Goal: Task Accomplishment & Management: Manage account settings

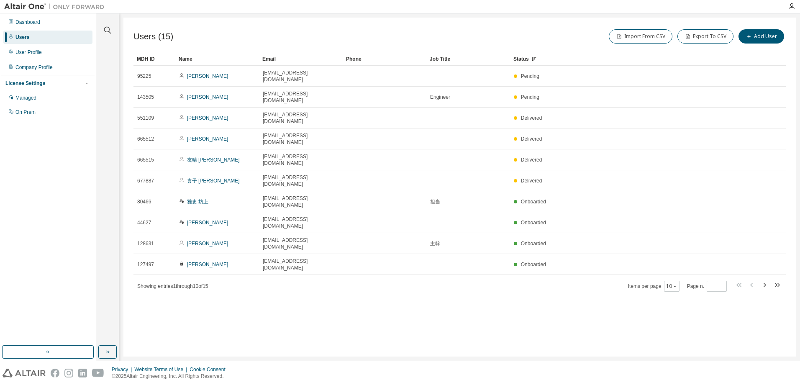
click at [360, 281] on div "Users (15) Import From CSV Export To CSV Add User Clear Load Save Save As Field…" at bounding box center [459, 187] width 673 height 339
click at [764, 280] on icon "button" at bounding box center [765, 285] width 10 height 10
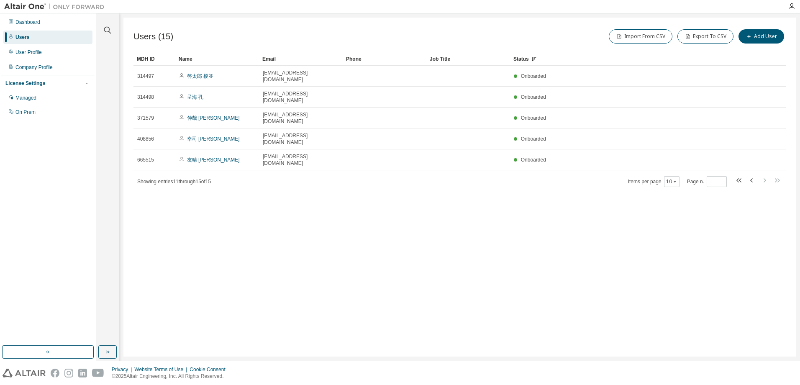
click at [750, 218] on div "Users (15) Import From CSV Export To CSV Add User Clear Load Save Save As Field…" at bounding box center [459, 187] width 673 height 339
click at [751, 175] on icon "button" at bounding box center [752, 180] width 10 height 10
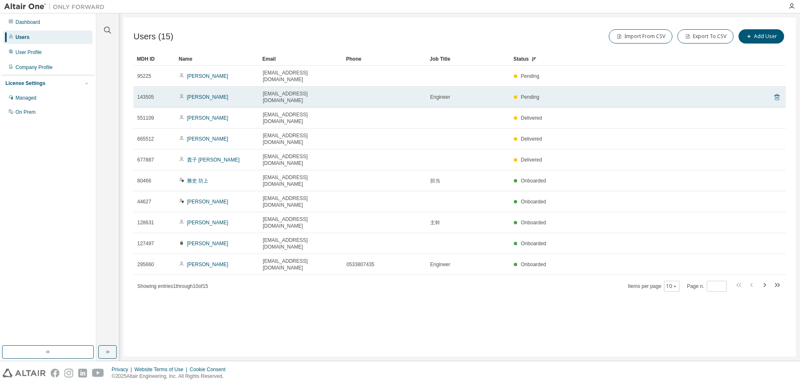
click at [776, 92] on icon at bounding box center [777, 97] width 8 height 10
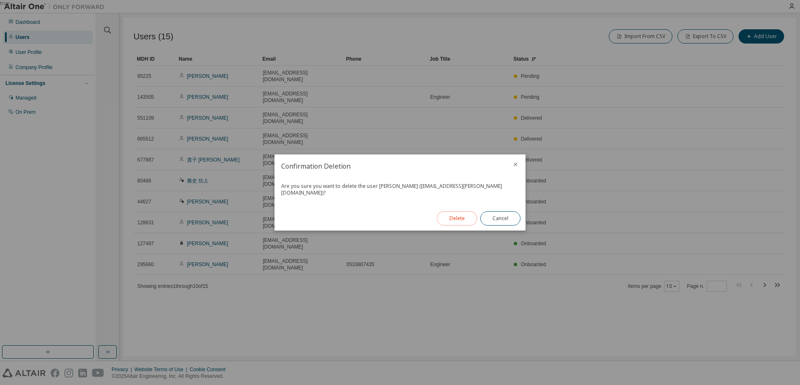
click at [456, 218] on button "Delete" at bounding box center [457, 218] width 40 height 14
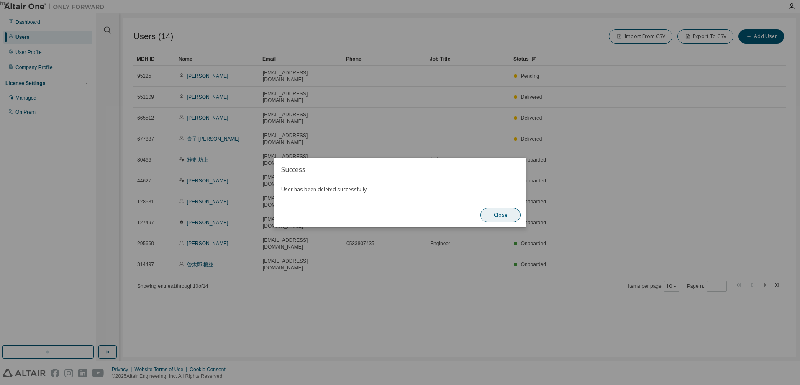
click at [503, 213] on button "Close" at bounding box center [500, 215] width 40 height 14
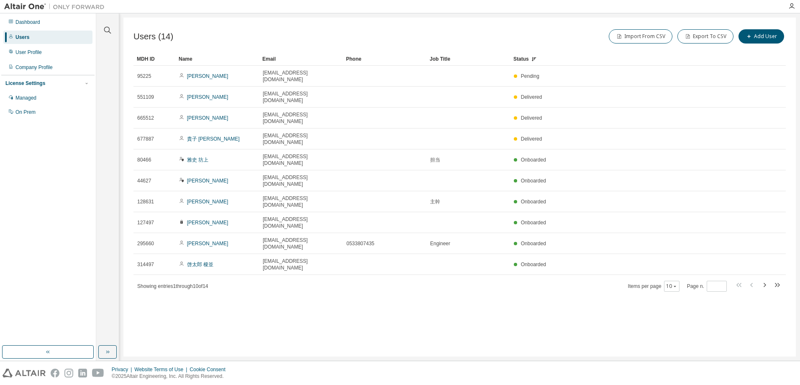
click at [181, 58] on div "Name" at bounding box center [217, 58] width 77 height 13
click at [519, 58] on div "Status" at bounding box center [627, 58] width 229 height 13
click at [764, 280] on icon "button" at bounding box center [765, 285] width 10 height 10
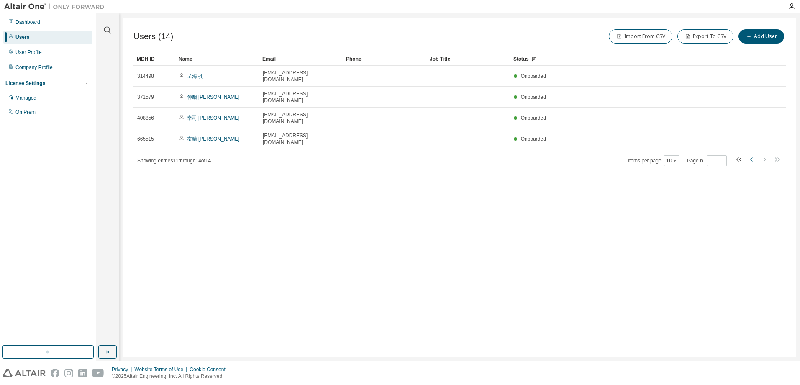
click at [748, 154] on icon "button" at bounding box center [752, 159] width 10 height 10
type input "*"
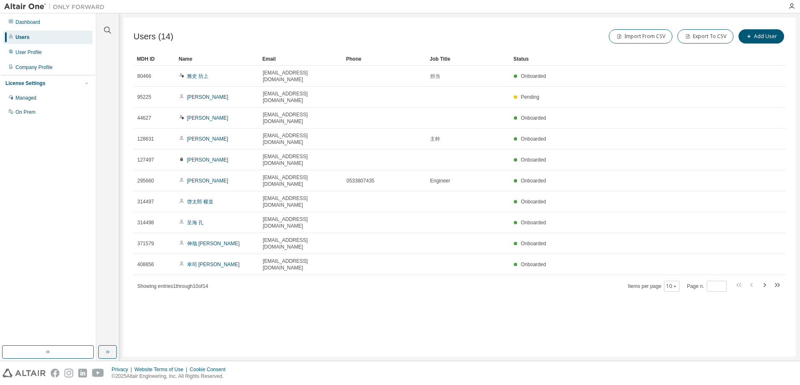
click at [521, 59] on div "Status" at bounding box center [627, 58] width 229 height 13
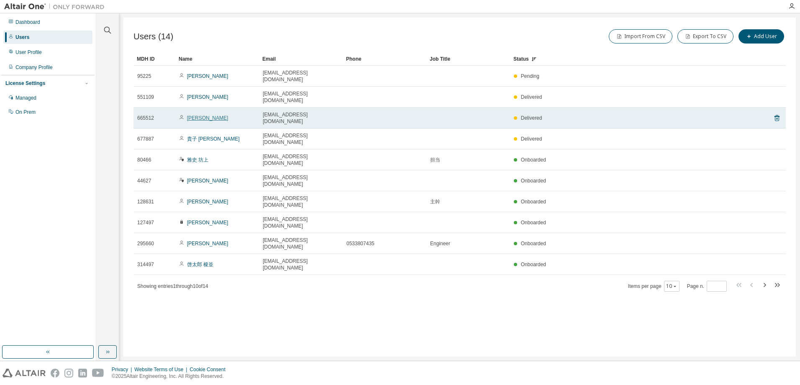
click at [193, 115] on link "[PERSON_NAME]" at bounding box center [207, 118] width 41 height 6
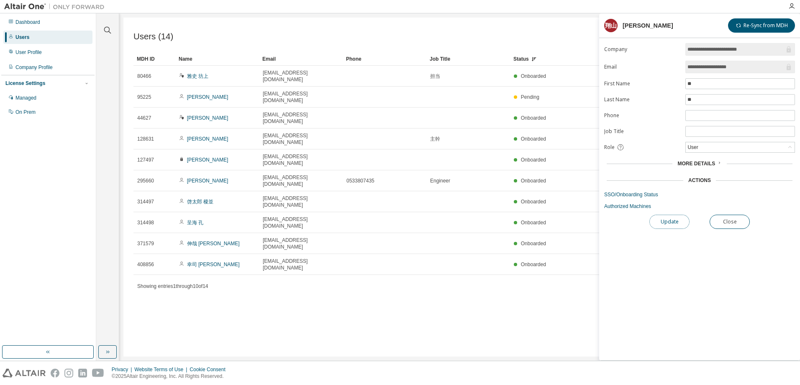
click at [672, 218] on button "Update" at bounding box center [669, 222] width 40 height 14
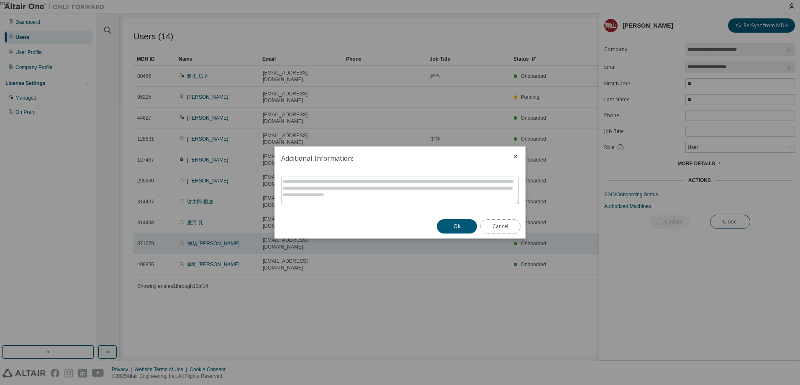
drag, startPoint x: 499, startPoint y: 224, endPoint x: 503, endPoint y: 193, distance: 30.9
click at [498, 223] on button "Cancel" at bounding box center [500, 226] width 40 height 14
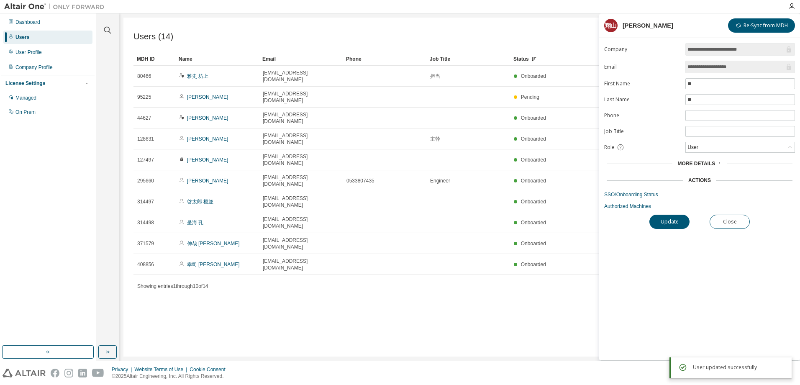
click at [705, 166] on span "More Details" at bounding box center [697, 164] width 38 height 6
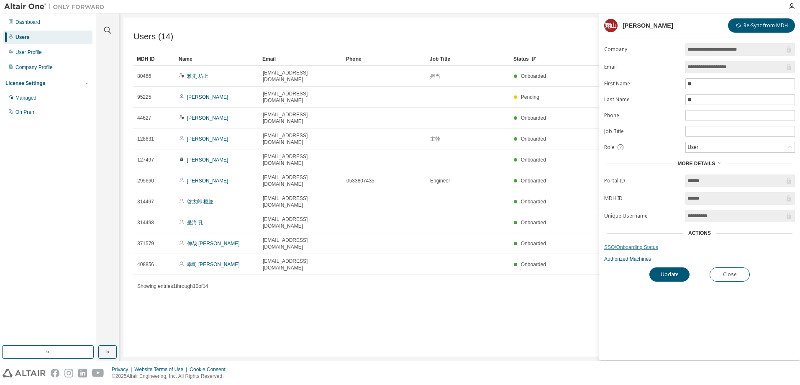
click at [624, 249] on link "SSO/Onboarding Status" at bounding box center [699, 247] width 191 height 7
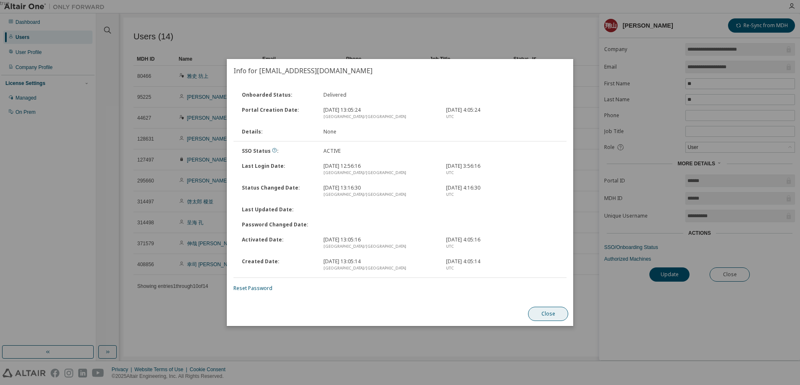
click at [549, 312] on button "Close" at bounding box center [548, 314] width 40 height 14
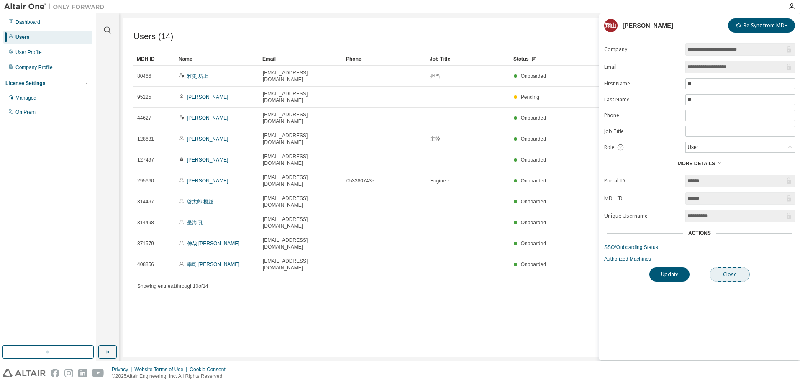
click at [724, 273] on button "Close" at bounding box center [730, 274] width 40 height 14
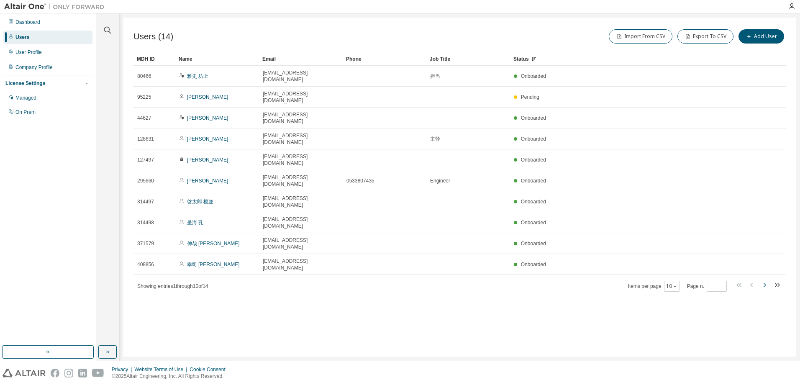
click at [768, 280] on icon "button" at bounding box center [765, 285] width 10 height 10
type input "*"
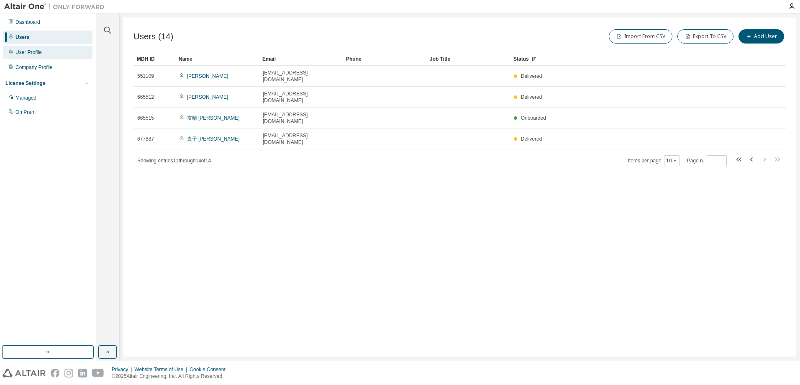
click at [44, 57] on div "User Profile" at bounding box center [47, 52] width 89 height 13
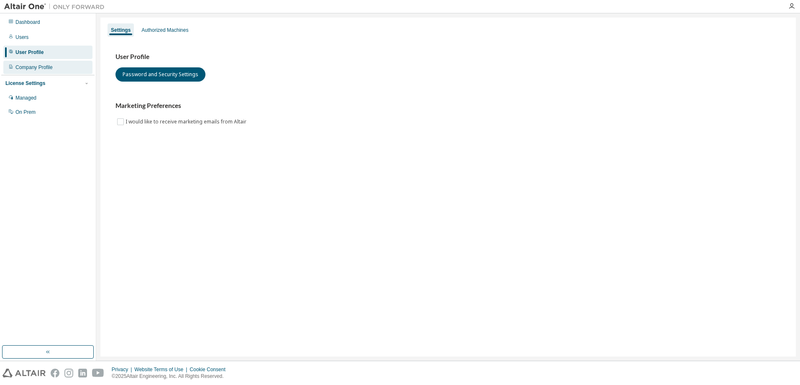
click at [42, 69] on div "Company Profile" at bounding box center [33, 67] width 37 height 7
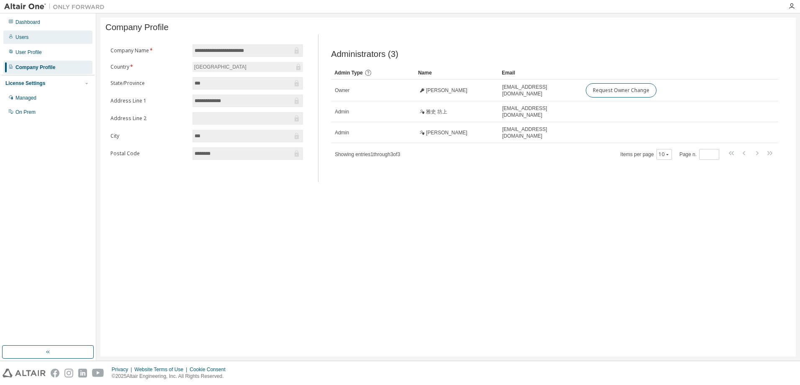
click at [33, 39] on div "Users" at bounding box center [47, 37] width 89 height 13
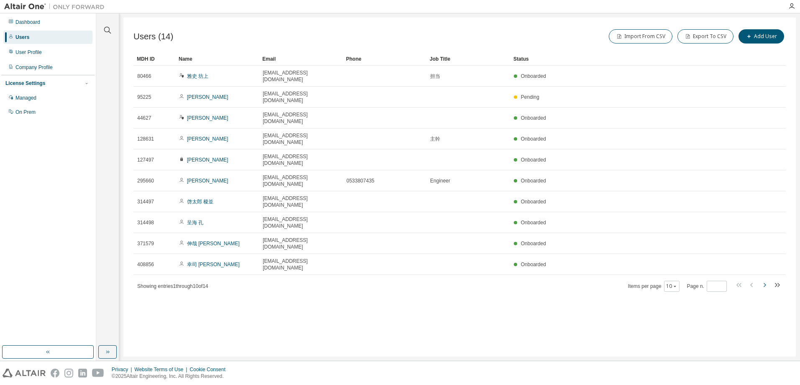
click at [762, 280] on icon "button" at bounding box center [765, 285] width 10 height 10
type input "*"
